Goal: Information Seeking & Learning: Learn about a topic

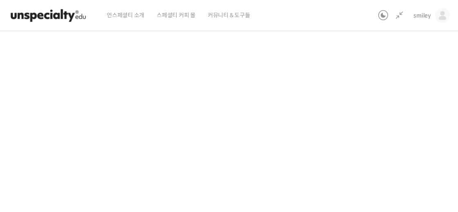
scroll to position [342, 0]
click at [378, 122] on div "기초부터 정확히, 브루잉 국가대표의 브루잉 AtoZ 클래스 질의응답 세션 녹화 편집본 모음 진행 중 수업 16 / 23 진행 중 ← 이전 질의…" at bounding box center [181, 99] width 511 height 809
click at [375, 120] on div "기초부터 정확히, 브루잉 국가대표의 브루잉 AtoZ 클래스 질의응답 세션 녹화 편집본 모음 진행 중 수업 16 / 23 진행 중 ← 이전 질의…" at bounding box center [181, 99] width 511 height 809
click at [378, 161] on div "기초부터 정확히, 브루잉 국가대표의 브루잉 AtoZ 클래스 질의응답 세션 녹화 편집본 모음 진행 중 수업 16 / 23 진행 중 ← 이전 질의…" at bounding box center [181, 99] width 511 height 809
click at [375, 118] on div "기초부터 정확히, 브루잉 국가대표의 브루잉 AtoZ 클래스 질의응답 세션 녹화 편집본 모음 진행 중 수업 16 / 23 진행 중 ← 이전 질의…" at bounding box center [181, 99] width 511 height 809
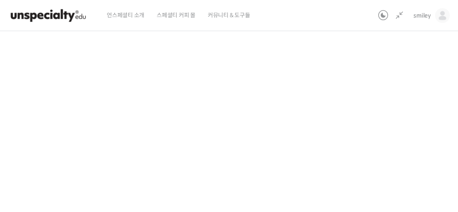
click at [398, 131] on div "기초부터 정확히, 브루잉 국가대표의 브루잉 AtoZ 클래스 질의응답 세션 녹화 편집본 모음 진행 중 수업 16 / 23 진행 중 ← 이전 질의…" at bounding box center [181, 99] width 511 height 809
click at [393, 138] on div "기초부터 정확히, 브루잉 국가대표의 브루잉 AtoZ 클래스 질의응답 세션 녹화 편집본 모음 진행 중 수업 16 / 23 진행 중 ← 이전 질의…" at bounding box center [181, 99] width 511 height 809
click at [405, 77] on div "기초부터 정확히, 브루잉 국가대표의 브루잉 AtoZ 클래스 질의응답 세션 녹화 편집본 모음 진행 중 수업 16 / 23 진행 중 ← 이전 질의…" at bounding box center [181, 99] width 511 height 809
click at [392, 110] on div "기초부터 정확히, 브루잉 국가대표의 브루잉 AtoZ 클래스 질의응답 세션 녹화 편집본 모음 진행 중 수업 16 / 23 진행 중 ← 이전 질의…" at bounding box center [181, 99] width 511 height 809
click at [398, 101] on div "기초부터 정확히, 브루잉 국가대표의 브루잉 AtoZ 클래스 질의응답 세션 녹화 편집본 모음 진행 중 수업 16 / 23 진행 중 ← 이전 질의…" at bounding box center [181, 99] width 511 height 809
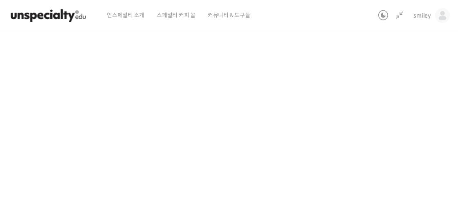
click at [397, 102] on div "기초부터 정확히, 브루잉 국가대표의 브루잉 AtoZ 클래스 질의응답 세션 녹화 편집본 모음 진행 중 수업 16 / 23 진행 중 ← 이전 질의…" at bounding box center [181, 99] width 511 height 809
click at [402, 112] on div "기초부터 정확히, 브루잉 국가대표의 브루잉 AtoZ 클래스 질의응답 세션 녹화 편집본 모음 진행 중 수업 16 / 23 진행 중 ← 이전 질의…" at bounding box center [181, 99] width 511 height 809
click at [402, 113] on div "기초부터 정확히, 브루잉 국가대표의 브루잉 AtoZ 클래스 질의응답 세션 녹화 편집본 모음 진행 중 수업 16 / 23 진행 중 ← 이전 질의…" at bounding box center [181, 99] width 511 height 809
click at [401, 113] on div "기초부터 정확히, 브루잉 국가대표의 브루잉 AtoZ 클래스 질의응답 세션 녹화 편집본 모음 진행 중 수업 16 / 23 진행 중 ← 이전 질의…" at bounding box center [181, 99] width 511 height 809
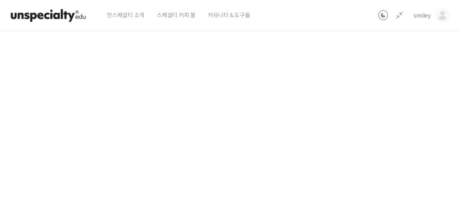
click at [394, 115] on div "기초부터 정확히, 브루잉 국가대표의 브루잉 AtoZ 클래스 질의응답 세션 녹화 편집본 모음 진행 중 수업 16 / 23 진행 중 ← 이전 질의…" at bounding box center [181, 99] width 511 height 809
click at [391, 71] on div "기초부터 정확히, 브루잉 국가대표의 브루잉 AtoZ 클래스 질의응답 세션 녹화 편집본 모음 진행 중 수업 16 / 23 진행 중 ← 이전 질의…" at bounding box center [181, 99] width 511 height 809
click at [365, 104] on div "기초부터 정확히, 브루잉 국가대표의 브루잉 AtoZ 클래스 질의응답 세션 녹화 편집본 모음 진행 중 수업 16 / 23 진행 중 ← 이전 질의…" at bounding box center [181, 99] width 511 height 809
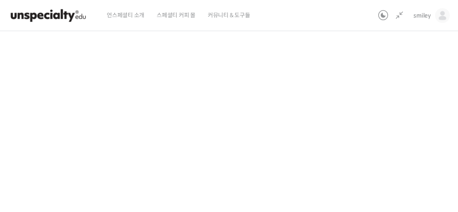
click at [364, 107] on div "기초부터 정확히, 브루잉 국가대표의 브루잉 AtoZ 클래스 질의응답 세션 녹화 편집본 모음 진행 중 수업 16 / 23 진행 중 ← 이전 질의…" at bounding box center [181, 99] width 511 height 809
click at [377, 128] on div "기초부터 정확히, 브루잉 국가대표의 브루잉 AtoZ 클래스 질의응답 세션 녹화 편집본 모음 진행 중 수업 16 / 23 진행 중 ← 이전 질의…" at bounding box center [181, 100] width 511 height 809
click at [383, 124] on div "기초부터 정확히, 브루잉 국가대표의 브루잉 AtoZ 클래스 질의응답 세션 녹화 편집본 모음 진행 중 수업 16 / 23 진행 중 ← 이전 질의…" at bounding box center [181, 100] width 511 height 809
click at [391, 136] on div "기초부터 정확히, 브루잉 국가대표의 브루잉 AtoZ 클래스 질의응답 세션 녹화 편집본 모음 진행 중 수업 16 / 23 진행 중 ← 이전 질의…" at bounding box center [181, 100] width 511 height 809
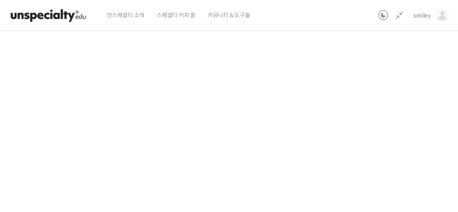
click at [371, 145] on div "기초부터 정확히, 브루잉 국가대표의 브루잉 AtoZ 클래스 질의응답 세션 녹화 편집본 모음 진행 중 수업 16 / 23 진행 중 ← 이전 질의…" at bounding box center [181, 100] width 511 height 809
click at [382, 145] on div "기초부터 정확히, 브루잉 국가대표의 브루잉 AtoZ 클래스 질의응답 세션 녹화 편집본 모음 진행 중 수업 16 / 23 진행 중 ← 이전 질의…" at bounding box center [181, 100] width 511 height 809
click at [381, 146] on div "기초부터 정확히, 브루잉 국가대표의 브루잉 AtoZ 클래스 질의응답 세션 녹화 편집본 모음 진행 중 수업 16 / 23 진행 중 ← 이전 질의…" at bounding box center [181, 100] width 511 height 809
click at [387, 144] on div "기초부터 정확히, 브루잉 국가대표의 브루잉 AtoZ 클래스 질의응답 세션 녹화 편집본 모음 진행 중 수업 16 / 23 진행 중 ← 이전 질의…" at bounding box center [181, 100] width 511 height 809
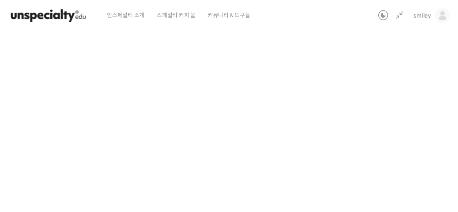
click at [382, 177] on div "기초부터 정확히, 브루잉 국가대표의 브루잉 AtoZ 클래스 질의응답 세션 녹화 편집본 모음 진행 중 수업 16 / 23 진행 중 ← 이전 질의…" at bounding box center [181, 100] width 511 height 809
click at [384, 151] on div "기초부터 정확히, 브루잉 국가대표의 브루잉 AtoZ 클래스 질의응답 세션 녹화 편집본 모음 진행 중 수업 16 / 23 진행 중 ← 이전 질의…" at bounding box center [181, 100] width 511 height 809
click at [407, 121] on div "기초부터 정확히, 브루잉 국가대표의 브루잉 AtoZ 클래스 질의응답 세션 녹화 편집본 모음 진행 중 수업 16 / 23 진행 중 ← 이전 질의…" at bounding box center [181, 100] width 511 height 809
click at [406, 122] on div "기초부터 정확히, 브루잉 국가대표의 브루잉 AtoZ 클래스 질의응답 세션 녹화 편집본 모음 진행 중 수업 16 / 23 진행 중 ← 이전 질의…" at bounding box center [181, 100] width 511 height 809
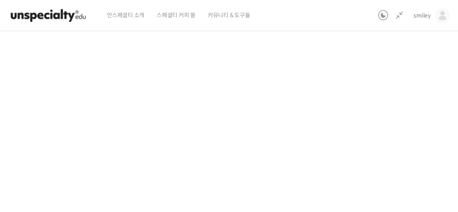
click at [406, 122] on div "기초부터 정확히, 브루잉 국가대표의 브루잉 AtoZ 클래스 질의응답 세션 녹화 편집본 모음 진행 중 수업 16 / 23 진행 중 ← 이전 질의…" at bounding box center [181, 100] width 511 height 809
click at [409, 122] on div "기초부터 정확히, 브루잉 국가대표의 브루잉 AtoZ 클래스 질의응답 세션 녹화 편집본 모음 진행 중 수업 16 / 23 진행 중 ← 이전 질의…" at bounding box center [181, 100] width 511 height 809
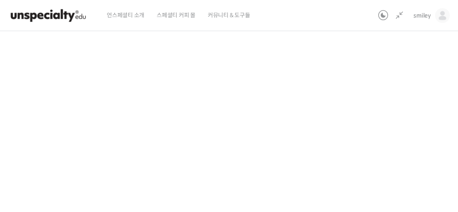
click at [390, 126] on div "기초부터 정확히, 브루잉 국가대표의 브루잉 AtoZ 클래스 질의응답 세션 녹화 편집본 모음 진행 중 수업 16 / 23 진행 중 ← 이전 질의…" at bounding box center [181, 100] width 511 height 809
click at [390, 127] on div "기초부터 정확히, 브루잉 국가대표의 브루잉 AtoZ 클래스 질의응답 세션 녹화 편집본 모음 진행 중 수업 16 / 23 진행 중 ← 이전 질의…" at bounding box center [181, 100] width 511 height 809
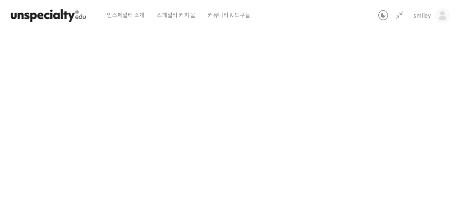
scroll to position [599, 0]
click at [375, 142] on div "기초부터 정확히, 브루잉 국가대표의 브루잉 AtoZ 클래스 질의응답 세션 녹화 편집본 모음 진행 중 수업 16 / 23 진행 중 ← 이전 질의…" at bounding box center [181, 101] width 511 height 809
click at [375, 142] on div "기초부터 정확히, 브루잉 국가대표의 브루잉 AtoZ 클래스 질의응답 세션 녹화 편집본 모음 진행 중 수업 16 / 23 진행 중 ← 이전 질의…" at bounding box center [181, 98] width 511 height 809
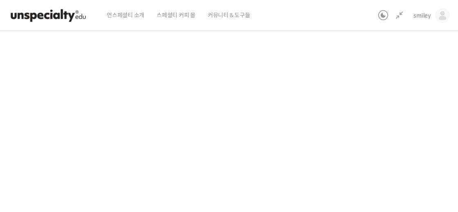
click at [375, 142] on div "기초부터 정확히, 브루잉 국가대표의 브루잉 AtoZ 클래스 질의응답 세션 녹화 편집본 모음 진행 중 수업 16 / 23 진행 중 ← 이전 질의…" at bounding box center [181, 98] width 511 height 809
click at [369, 143] on div "기초부터 정확히, 브루잉 국가대표의 브루잉 AtoZ 클래스 질의응답 세션 녹화 편집본 모음 진행 중 수업 16 / 23 진행 중 ← 이전 질의…" at bounding box center [181, 98] width 511 height 809
click at [338, 144] on div "기초부터 정확히, 브루잉 국가대표의 브루잉 AtoZ 클래스 질의응답 세션 녹화 편집본 모음 진행 중 수업 16 / 23 진행 중 ← 이전 질의…" at bounding box center [181, 98] width 511 height 809
click at [338, 142] on div "기초부터 정확히, 브루잉 국가대표의 브루잉 AtoZ 클래스 질의응답 세션 녹화 편집본 모음 진행 중 수업 16 / 23 진행 중 ← 이전 질의…" at bounding box center [181, 98] width 511 height 809
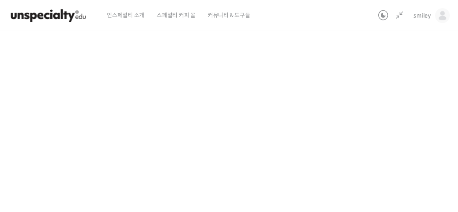
click at [357, 97] on div "기초부터 정확히, 브루잉 국가대표의 브루잉 AtoZ 클래스 질의응답 세션 녹화 편집본 모음 진행 중 수업 16 / 23 진행 중 ← 이전 질의…" at bounding box center [181, 98] width 511 height 809
click at [355, 101] on div "기초부터 정확히, 브루잉 국가대표의 브루잉 AtoZ 클래스 질의응답 세션 녹화 편집본 모음 진행 중 수업 16 / 23 진행 중 ← 이전 질의…" at bounding box center [181, 98] width 511 height 809
click at [353, 102] on div "기초부터 정확히, 브루잉 국가대표의 브루잉 AtoZ 클래스 질의응답 세션 녹화 편집본 모음 진행 중 수업 16 / 23 진행 중 ← 이전 질의…" at bounding box center [181, 98] width 511 height 809
click at [406, 74] on div "기초부터 정확히, 브루잉 국가대표의 브루잉 AtoZ 클래스 질의응답 세션 녹화 편집본 모음 진행 중 수업 16 / 23 진행 중 ← 이전 질의…" at bounding box center [181, 98] width 511 height 809
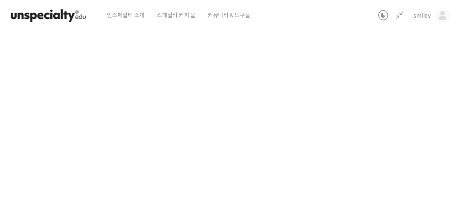
click at [406, 75] on div "기초부터 정확히, 브루잉 국가대표의 브루잉 AtoZ 클래스 질의응답 세션 녹화 편집본 모음 진행 중 수업 16 / 23 진행 중 ← 이전 질의…" at bounding box center [181, 98] width 511 height 809
click at [383, 79] on div "기초부터 정확히, 브루잉 국가대표의 브루잉 AtoZ 클래스 질의응답 세션 녹화 편집본 모음 진행 중 수업 16 / 23 진행 중 ← 이전 질의…" at bounding box center [181, 98] width 511 height 809
click at [399, 117] on div "기초부터 정확히, 브루잉 국가대표의 브루잉 AtoZ 클래스 질의응답 세션 녹화 편집본 모음 진행 중 수업 16 / 23 진행 중 ← 이전 질의…" at bounding box center [181, 98] width 511 height 809
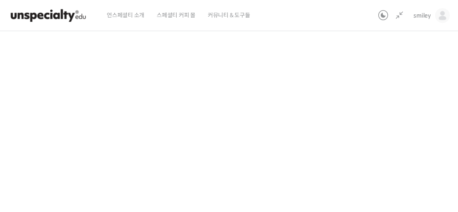
click at [399, 117] on div "기초부터 정확히, 브루잉 국가대표의 브루잉 AtoZ 클래스 질의응답 세션 녹화 편집본 모음 진행 중 수업 16 / 23 진행 중 ← 이전 질의…" at bounding box center [181, 98] width 511 height 809
click at [398, 118] on div "기초부터 정확히, 브루잉 국가대표의 브루잉 AtoZ 클래스 질의응답 세션 녹화 편집본 모음 진행 중 수업 16 / 23 진행 중 ← 이전 질의…" at bounding box center [181, 98] width 511 height 809
click at [398, 117] on div "기초부터 정확히, 브루잉 국가대표의 브루잉 AtoZ 클래스 질의응답 세션 녹화 편집본 모음 진행 중 수업 16 / 23 진행 중 ← 이전 질의…" at bounding box center [181, 98] width 511 height 809
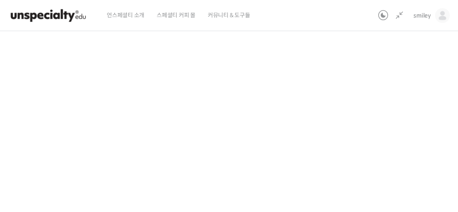
click at [398, 117] on div "기초부터 정확히, 브루잉 국가대표의 브루잉 AtoZ 클래스 질의응답 세션 녹화 편집본 모음 진행 중 수업 16 / 23 진행 중 ← 이전 질의…" at bounding box center [181, 98] width 511 height 809
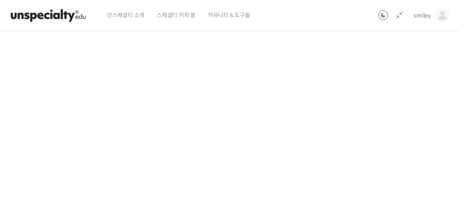
click at [399, 15] on icon at bounding box center [400, 16] width 10 height 10
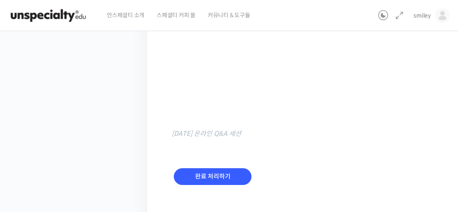
scroll to position [485, 0]
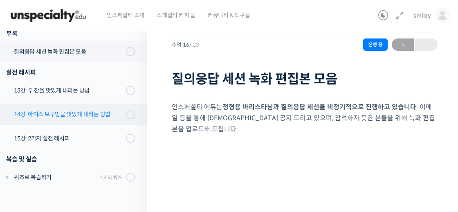
scroll to position [495, 0]
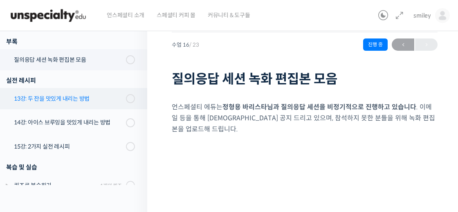
click at [70, 100] on div "13강: 두 잔을 맛있게 내리는 방법" at bounding box center [69, 98] width 110 height 9
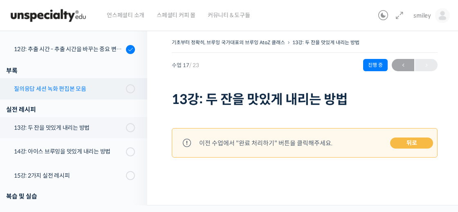
scroll to position [448, 0]
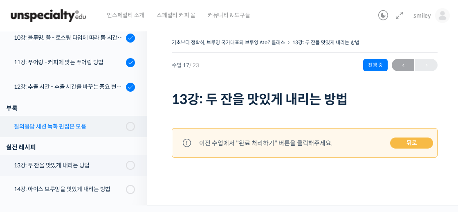
click at [74, 122] on div "질의응답 세션 녹화 편집본 모음" at bounding box center [69, 126] width 110 height 9
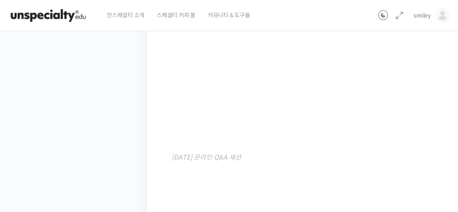
scroll to position [574, 0]
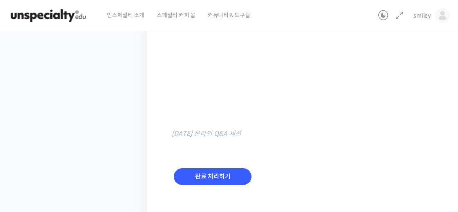
click at [218, 175] on div "완료 처리하기" at bounding box center [213, 183] width 82 height 34
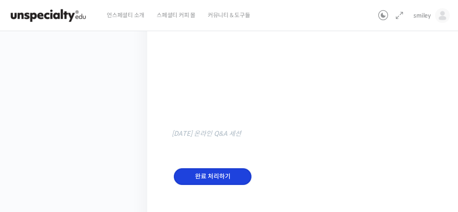
click at [218, 170] on input "완료 처리하기" at bounding box center [213, 176] width 78 height 17
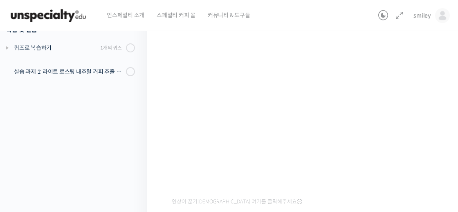
scroll to position [115, 0]
click at [401, 14] on icon at bounding box center [400, 16] width 10 height 10
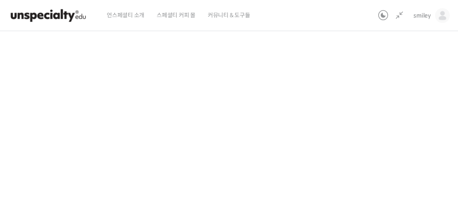
scroll to position [24, 0]
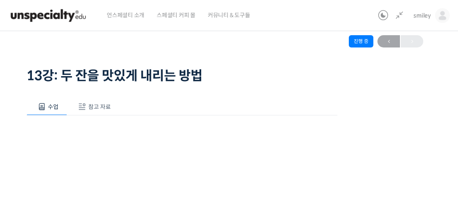
click at [94, 105] on span "참고 자료" at bounding box center [99, 106] width 23 height 7
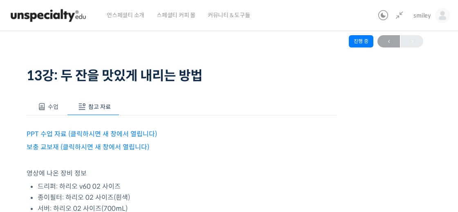
click at [90, 130] on link "PPT 수업 자료 (클릭하시면 새 창에서 열립니다)" at bounding box center [92, 134] width 131 height 9
click at [58, 150] on link "보충 교보재 (클릭하시면 새 창에서 열립니다)" at bounding box center [88, 147] width 123 height 9
drag, startPoint x: 359, startPoint y: 95, endPoint x: 338, endPoint y: 97, distance: 21.0
click at [358, 96] on div "기초부터 정확히, 브루잉 국가대표의 브루잉 AtoZ 클래스 13강: 두 잔을 맛있게 내리는 방법 진행 중 수업 17 / 23 진행 중 ← 이전…" at bounding box center [181, 158] width 511 height 290
click at [52, 107] on span "수업" at bounding box center [53, 106] width 11 height 7
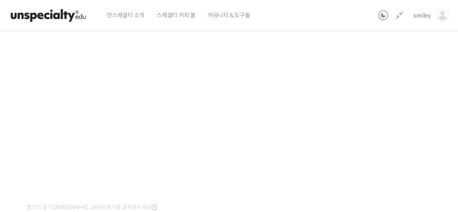
scroll to position [122, 0]
click at [382, 127] on div "기초부터 정확히, 브루잉 국가대표의 브루잉 AtoZ 클래스 13강: 두 잔을 맛있게 내리는 방법 진행 중 수업 17 / 23 진행 중 ← 이전…" at bounding box center [181, 104] width 511 height 378
click at [387, 158] on div "기초부터 정확히, 브루잉 국가대표의 브루잉 AtoZ 클래스 13강: 두 잔을 맛있게 내리는 방법 진행 중 수업 17 / 23 진행 중 ← 이전…" at bounding box center [181, 104] width 511 height 378
click at [367, 163] on div "기초부터 정확히, 브루잉 국가대표의 브루잉 AtoZ 클래스 13강: 두 잔을 맛있게 내리는 방법 진행 중 수업 17 / 23 진행 중 ← 이전…" at bounding box center [181, 104] width 511 height 378
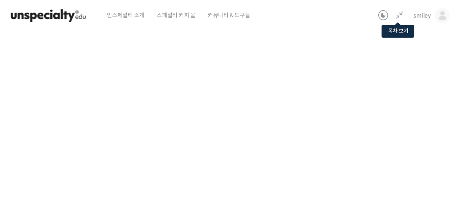
click at [400, 17] on icon at bounding box center [400, 16] width 10 height 10
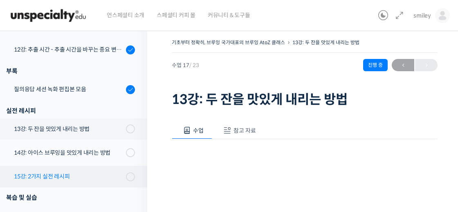
scroll to position [477, 0]
